Goal: Task Accomplishment & Management: Complete application form

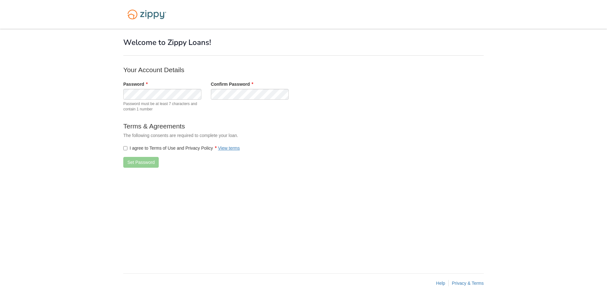
click at [128, 148] on label "I agree to Terms of Use and Privacy Policy View terms" at bounding box center [181, 148] width 117 height 6
click at [144, 160] on button "Set Password" at bounding box center [140, 162] width 35 height 11
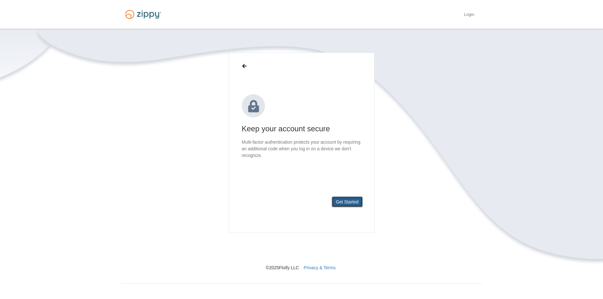
click at [342, 201] on button "Get Started" at bounding box center [347, 201] width 31 height 11
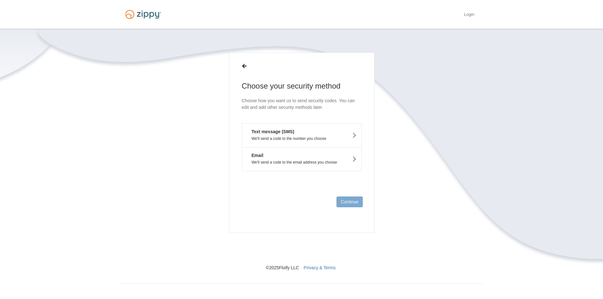
click at [283, 159] on button "Email We'll send a code to the email address you choose" at bounding box center [302, 159] width 120 height 24
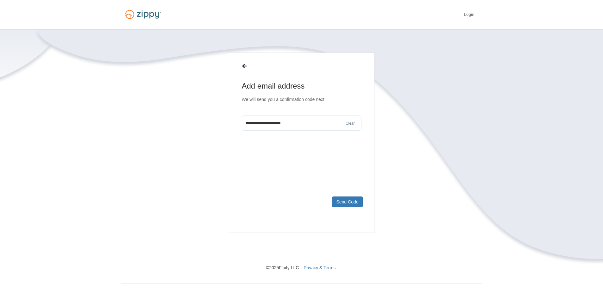
type input "**********"
click at [340, 207] on footer "Send Code" at bounding box center [301, 211] width 145 height 41
click at [341, 202] on button "Send Code" at bounding box center [347, 201] width 30 height 11
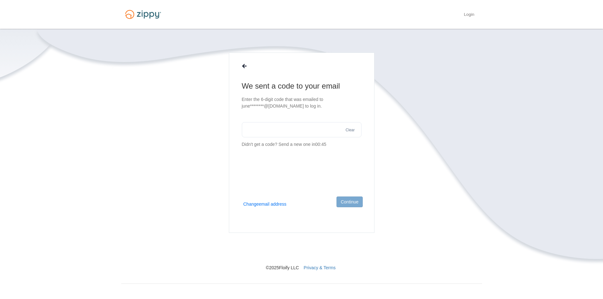
click at [259, 126] on input "text" at bounding box center [302, 129] width 120 height 15
type input "******"
click at [352, 196] on footer "Continue" at bounding box center [301, 211] width 145 height 41
click at [347, 202] on button "Continue" at bounding box center [349, 201] width 26 height 11
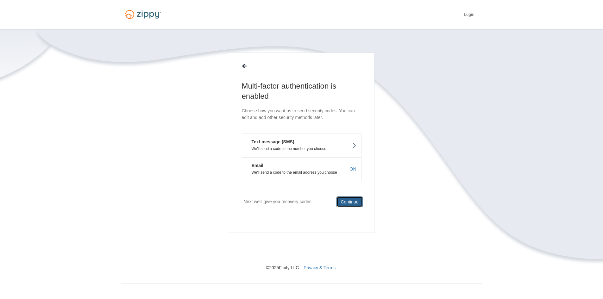
click at [347, 200] on button "Continue" at bounding box center [349, 201] width 26 height 11
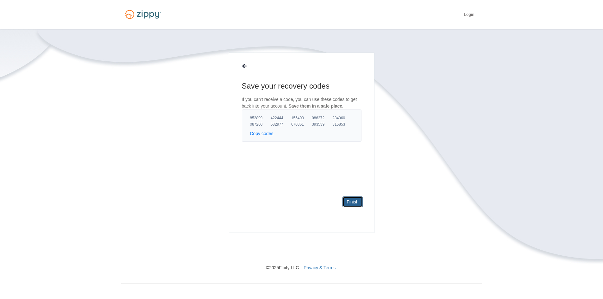
click at [350, 200] on link "Finish" at bounding box center [352, 201] width 20 height 11
